Goal: Navigation & Orientation: Find specific page/section

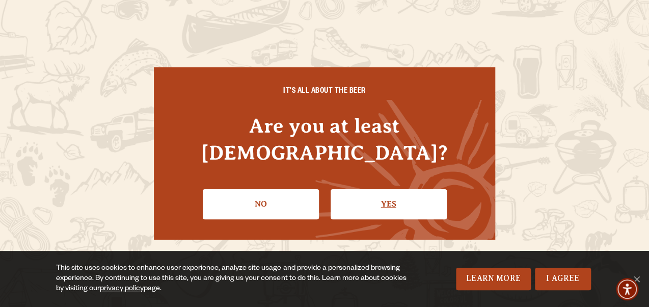
click at [376, 193] on link "Yes" at bounding box center [389, 204] width 116 height 30
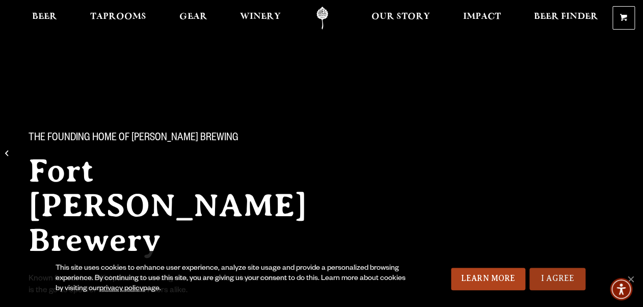
click at [546, 277] on link "I Agree" at bounding box center [557, 278] width 56 height 22
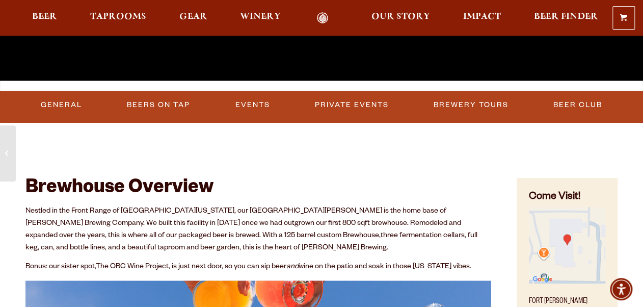
scroll to position [285, 0]
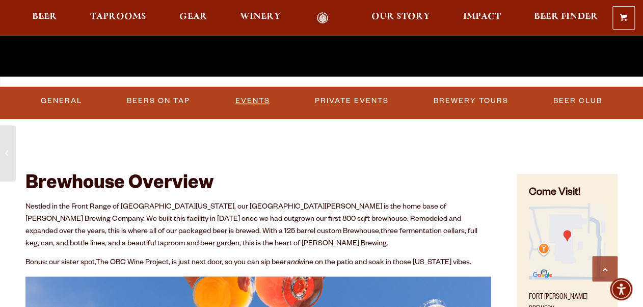
click at [247, 100] on link "Events" at bounding box center [252, 100] width 43 height 23
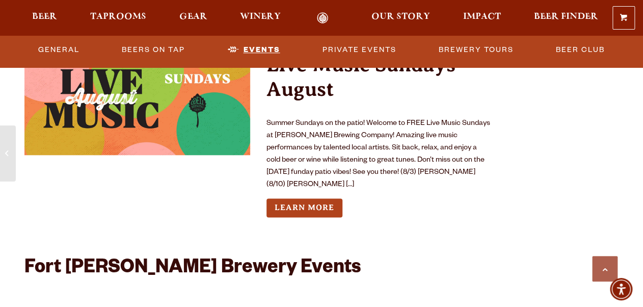
scroll to position [3715, 0]
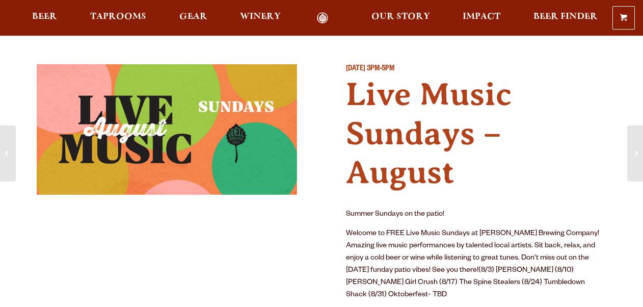
scroll to position [204, 0]
